Goal: Register for event/course

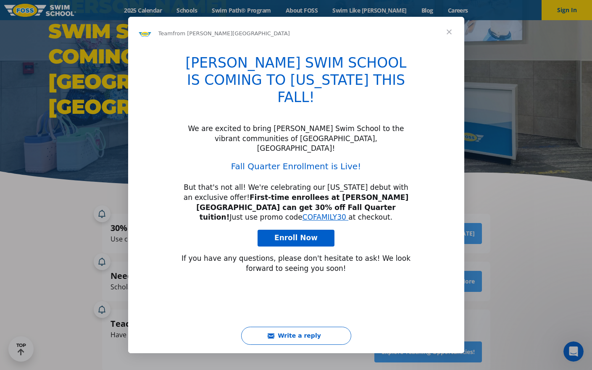
type input "1406358"
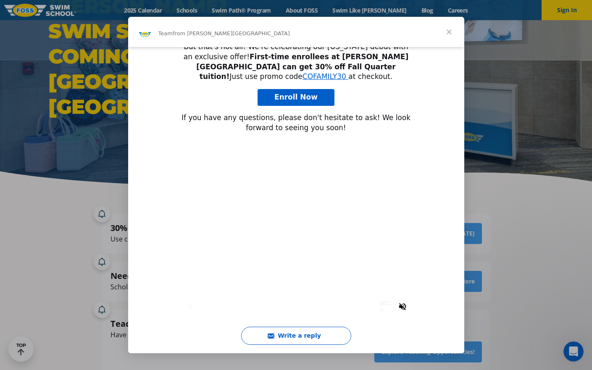
click at [452, 33] on span "Close" at bounding box center [449, 32] width 30 height 30
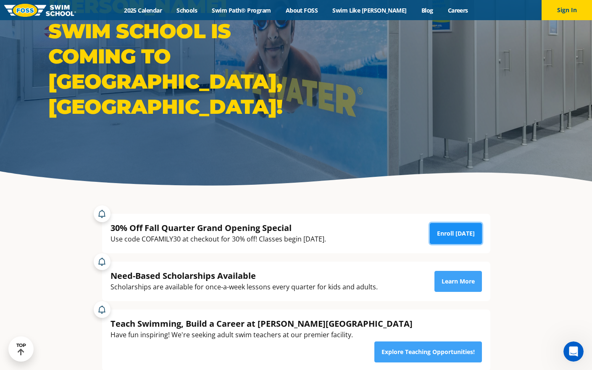
click at [437, 231] on link "Enroll Today" at bounding box center [456, 233] width 52 height 21
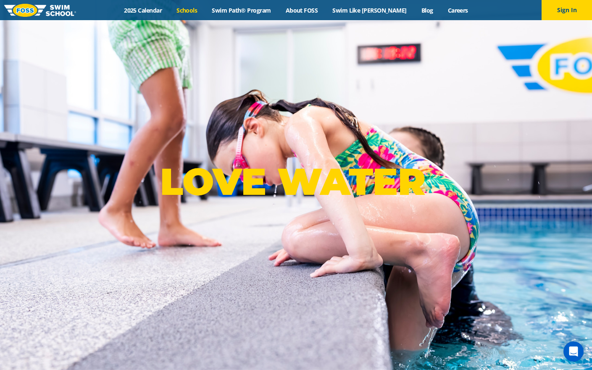
click at [193, 11] on link "Schools" at bounding box center [186, 10] width 35 height 8
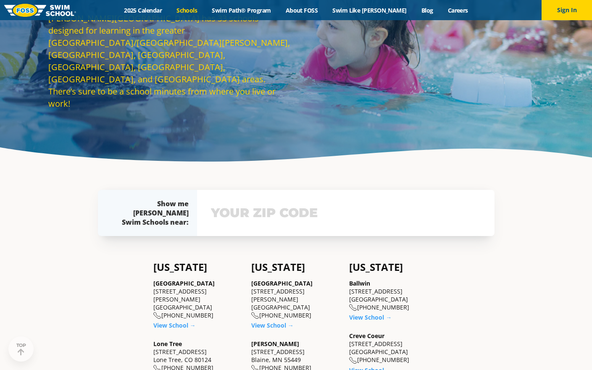
scroll to position [115, 0]
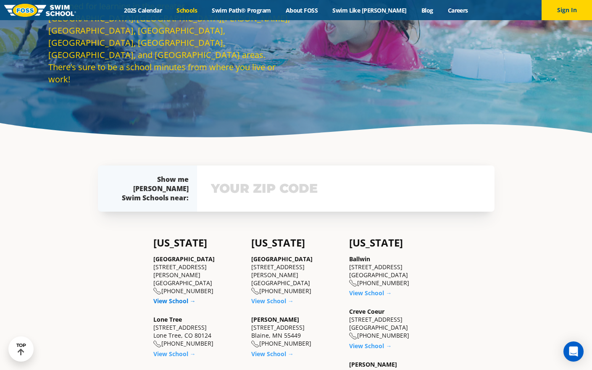
click at [169, 297] on link "View School →" at bounding box center [174, 301] width 42 height 8
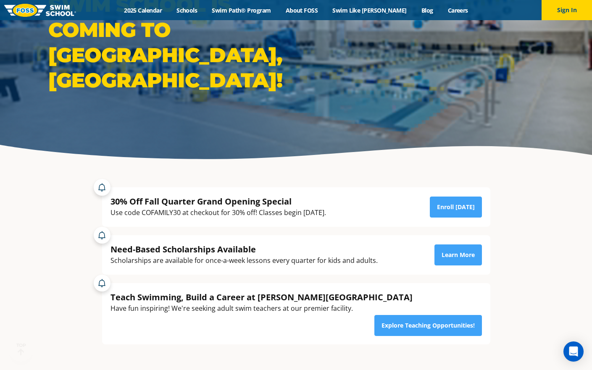
scroll to position [185, 0]
